Goal: Information Seeking & Learning: Check status

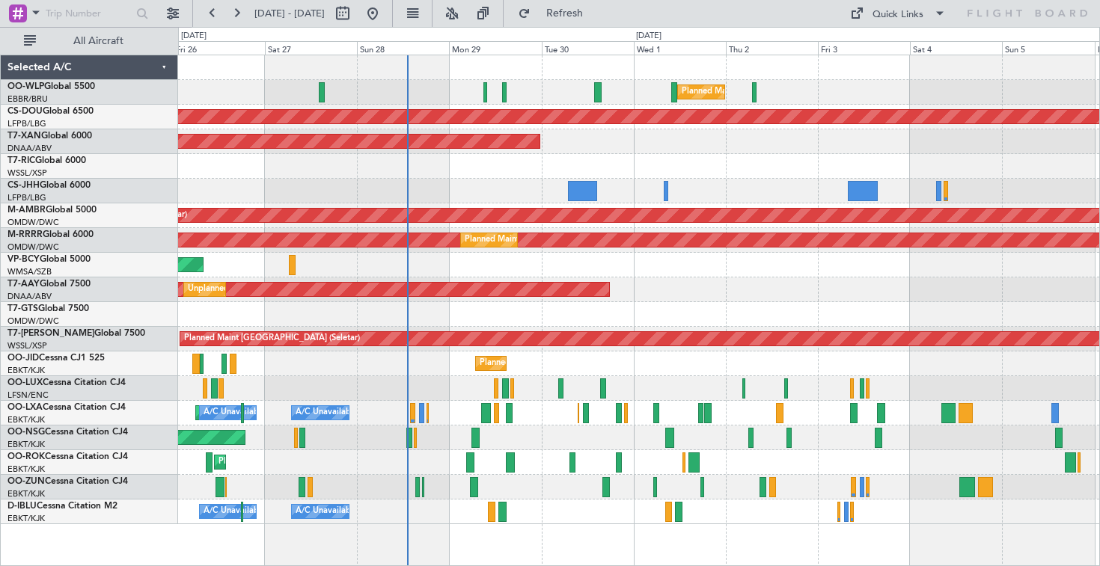
click at [592, 189] on div "Planned Maint Milan (Linate) Planned Maint [GEOGRAPHIC_DATA] ([GEOGRAPHIC_DATA]…" at bounding box center [638, 289] width 921 height 469
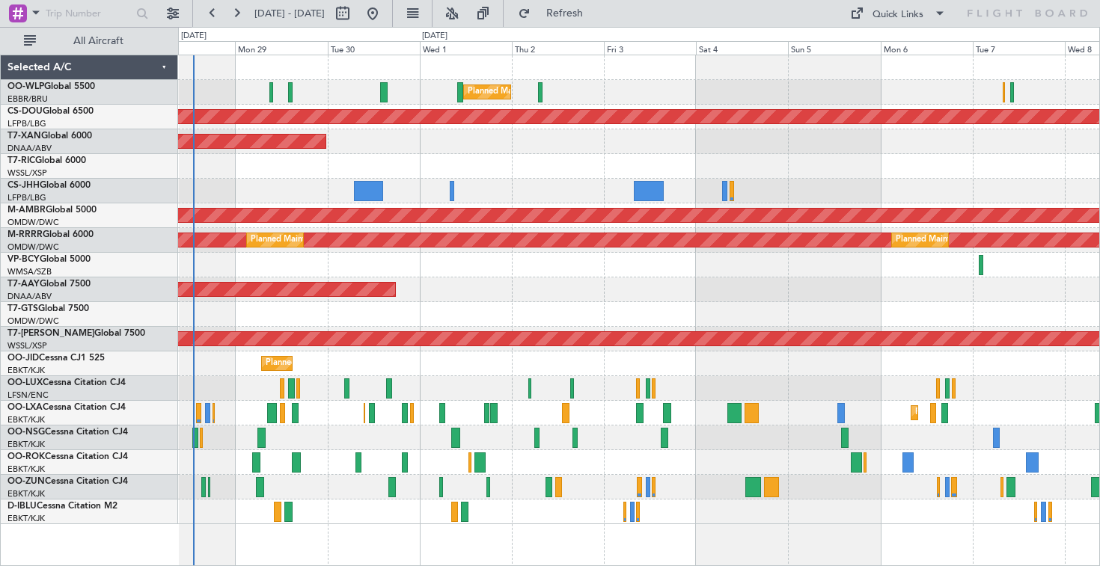
click at [408, 239] on div "Planned Maint Milan (Linate) Planned Maint [GEOGRAPHIC_DATA] ([GEOGRAPHIC_DATA]…" at bounding box center [638, 289] width 921 height 469
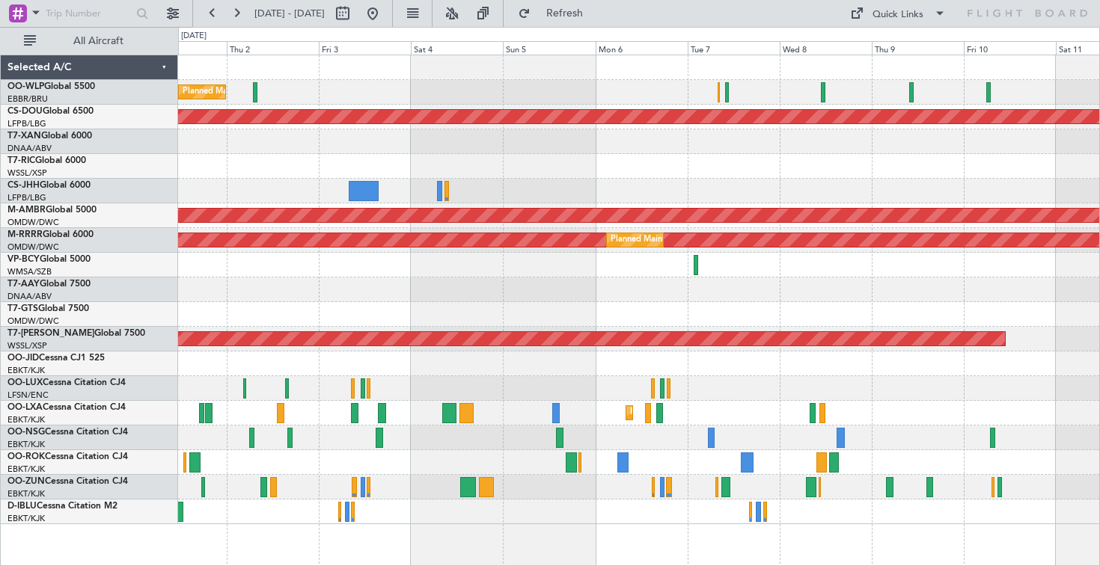
click at [419, 219] on div "Planned Maint Milan (Linate) Planned Maint [GEOGRAPHIC_DATA] ([GEOGRAPHIC_DATA]…" at bounding box center [638, 289] width 921 height 469
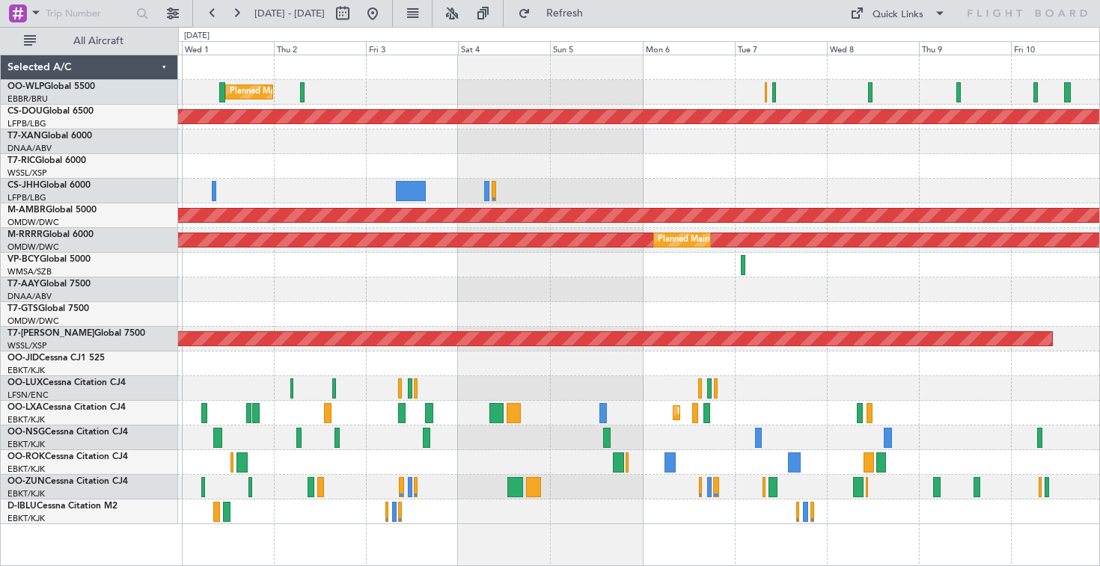
click at [860, 185] on div at bounding box center [638, 191] width 921 height 25
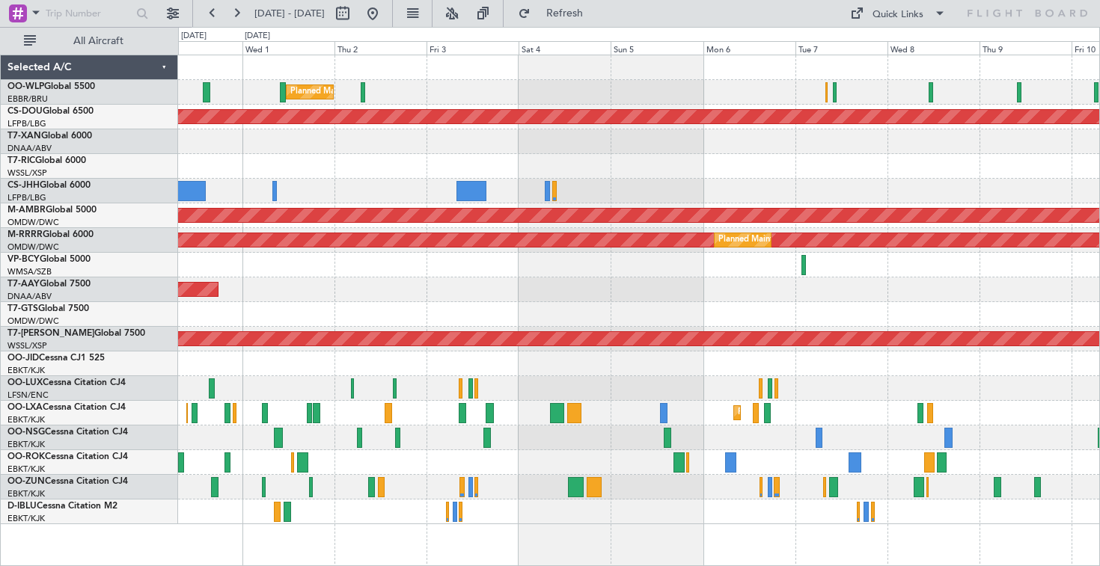
click at [548, 155] on div at bounding box center [638, 166] width 921 height 25
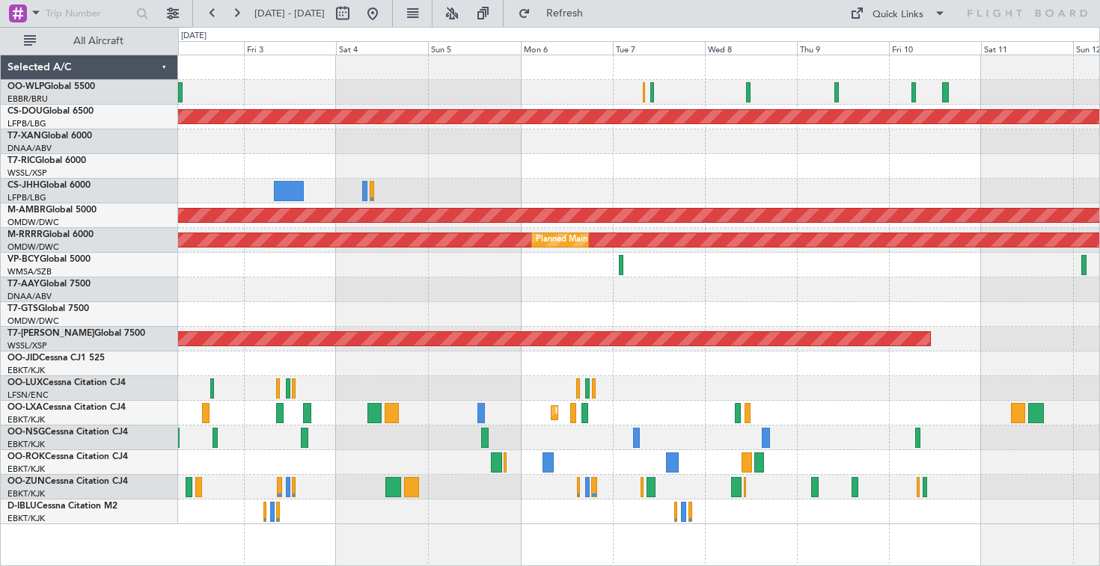
click at [416, 310] on div "Planned Maint Milan (Linate) Planned Maint [GEOGRAPHIC_DATA] ([GEOGRAPHIC_DATA]…" at bounding box center [638, 289] width 921 height 469
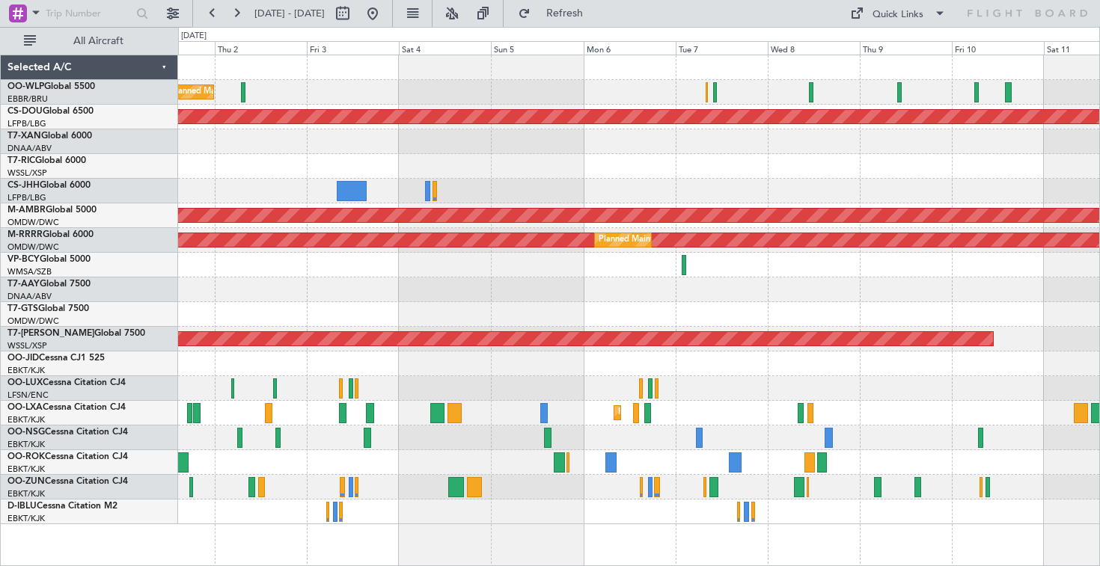
click at [803, 186] on div "Planned Maint Milan (Linate) Planned Maint [GEOGRAPHIC_DATA] ([GEOGRAPHIC_DATA]…" at bounding box center [638, 289] width 921 height 469
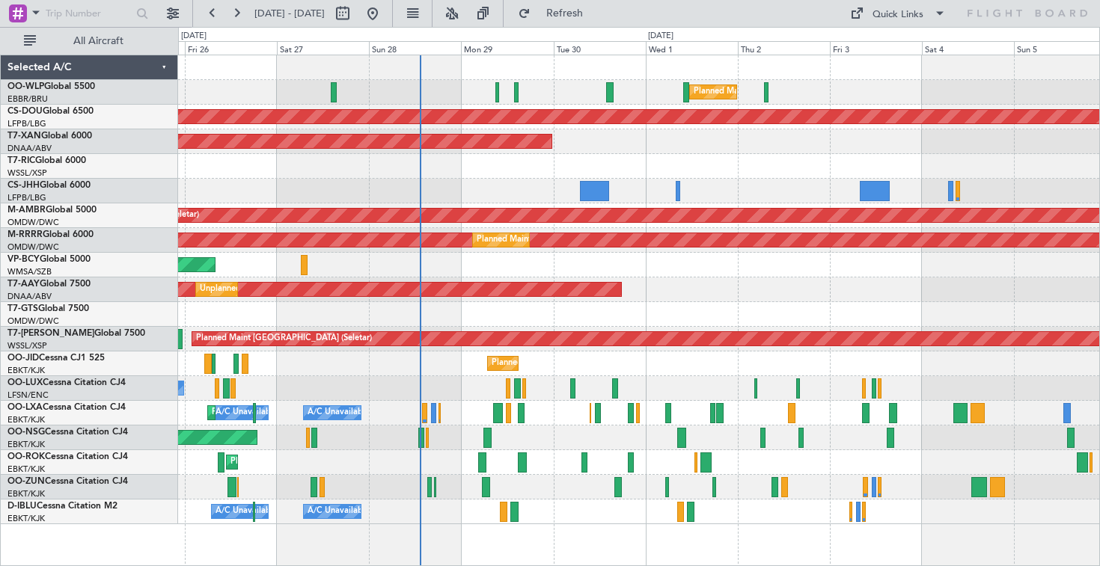
click at [676, 144] on div "AOG Maint Dubai (Al Maktoum Intl)" at bounding box center [638, 141] width 921 height 25
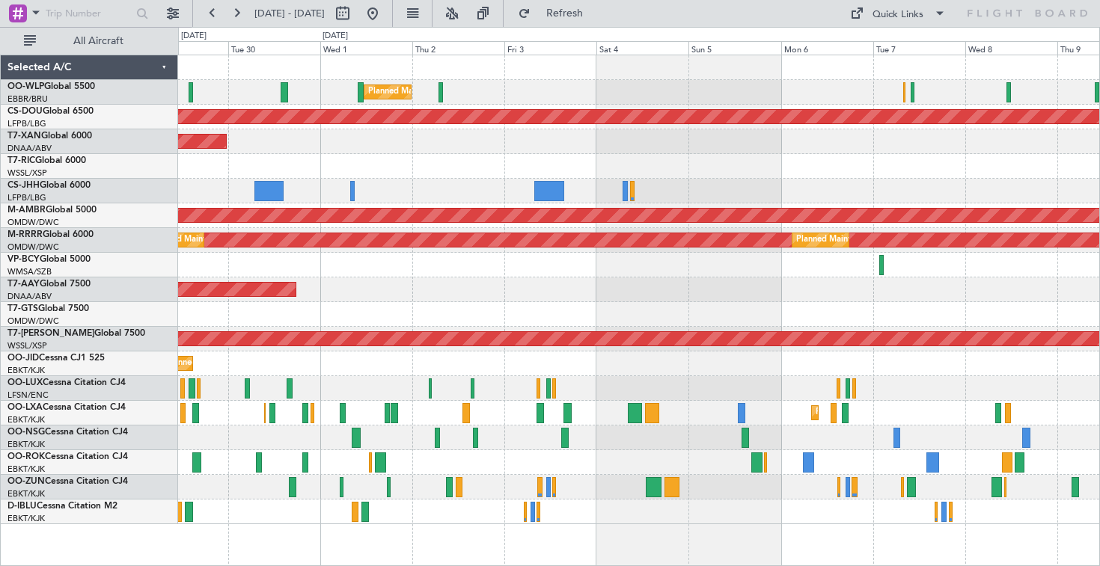
click at [380, 213] on div "Planned Maint Milan (Linate) Planned Maint [GEOGRAPHIC_DATA] ([GEOGRAPHIC_DATA]…" at bounding box center [638, 289] width 921 height 469
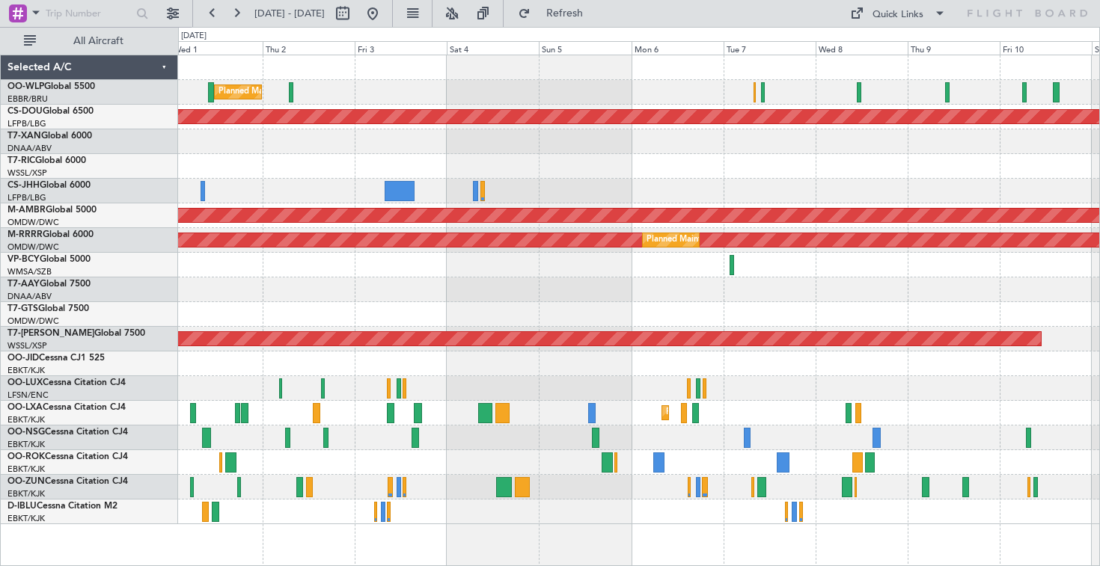
click at [479, 177] on div at bounding box center [638, 166] width 921 height 25
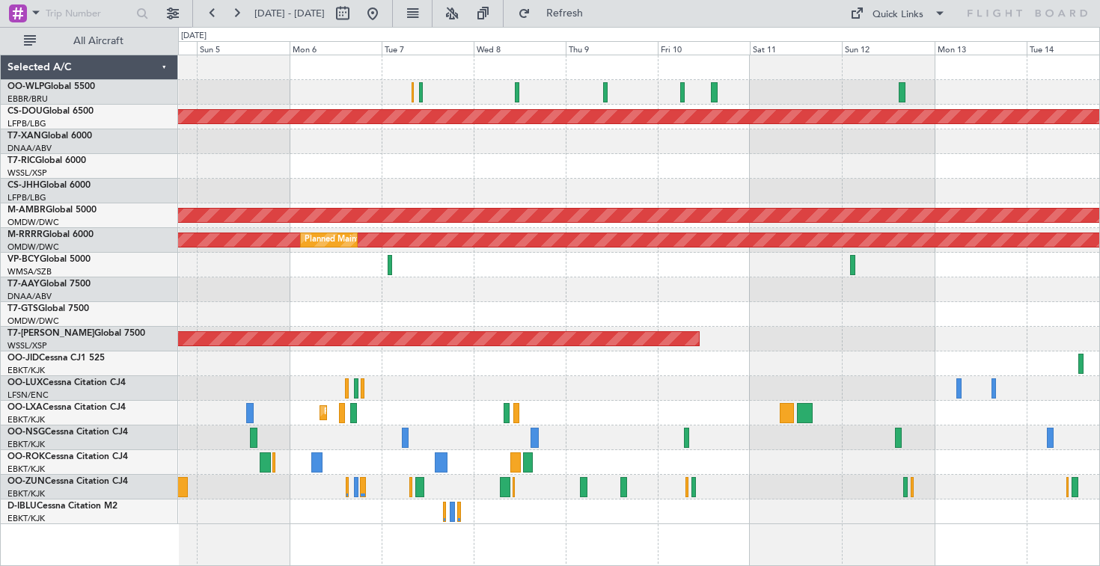
click at [401, 160] on div at bounding box center [638, 166] width 921 height 25
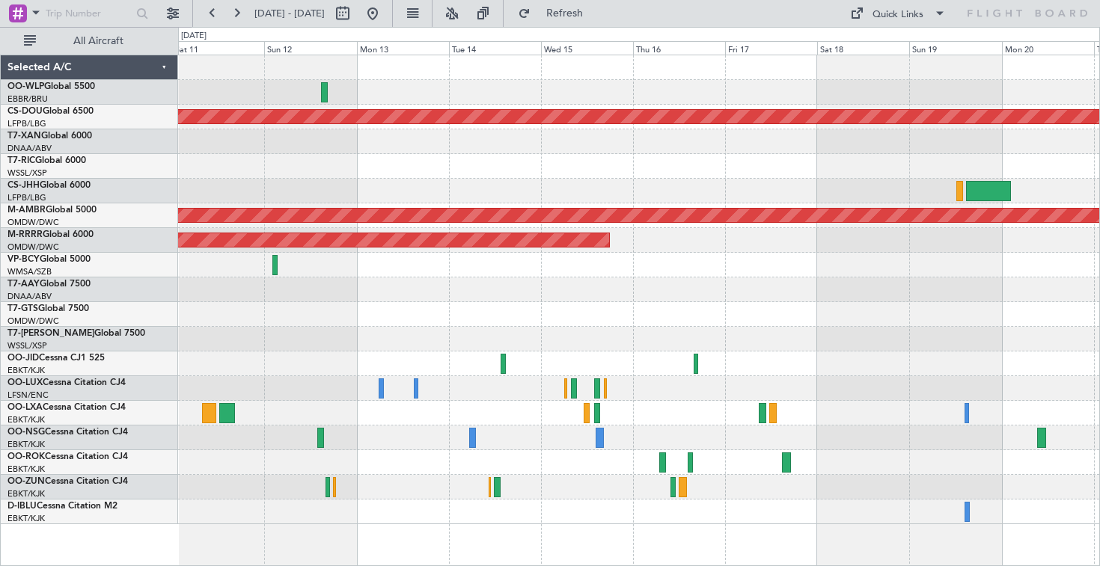
click at [343, 206] on div "Planned Maint London ([GEOGRAPHIC_DATA]) Planned Maint [GEOGRAPHIC_DATA] (Selet…" at bounding box center [638, 289] width 921 height 469
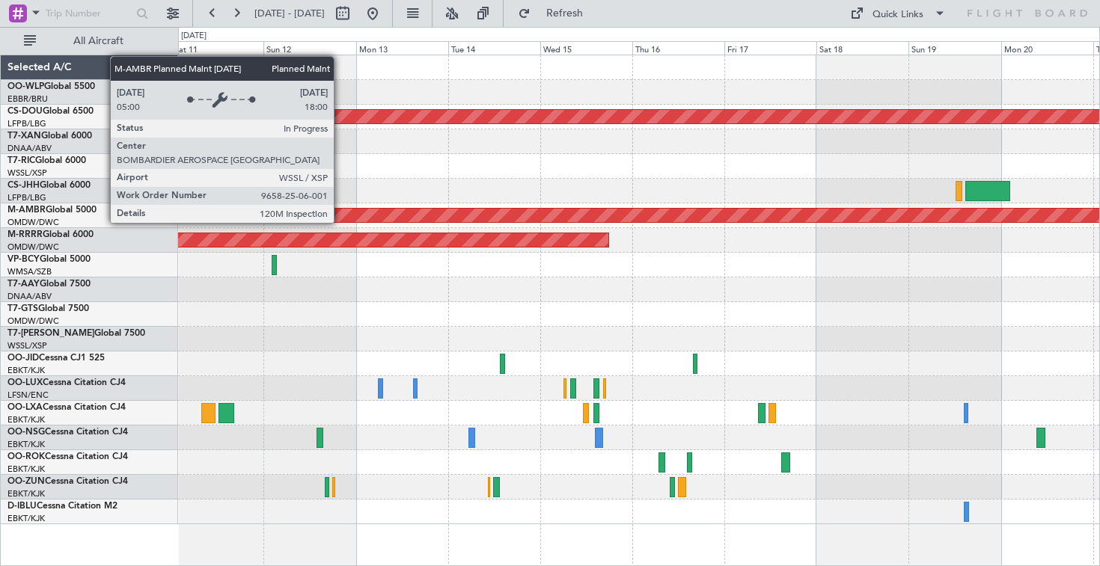
click at [244, 200] on div "Planned Maint London ([GEOGRAPHIC_DATA]) Planned Maint [GEOGRAPHIC_DATA] (Selet…" at bounding box center [638, 289] width 921 height 469
